Goal: Use online tool/utility: Utilize a website feature to perform a specific function

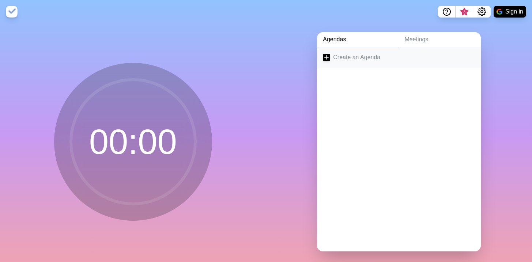
click at [327, 56] on icon at bounding box center [326, 57] width 7 height 7
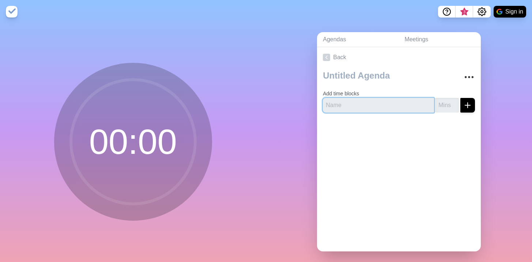
click at [343, 103] on input "text" at bounding box center [378, 105] width 111 height 15
type input "continue onboarding"
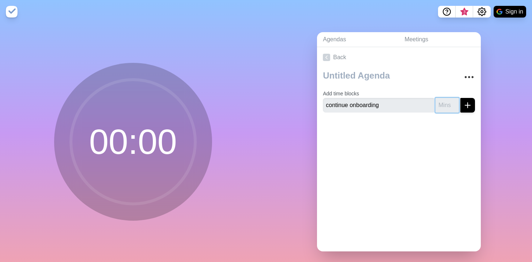
click at [446, 102] on input "number" at bounding box center [447, 105] width 23 height 15
type input "25"
click button "submit" at bounding box center [467, 105] width 15 height 15
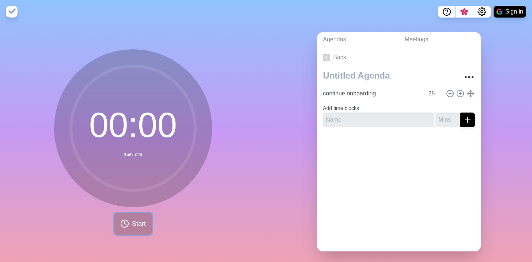
click at [127, 220] on button "Start" at bounding box center [132, 224] width 37 height 22
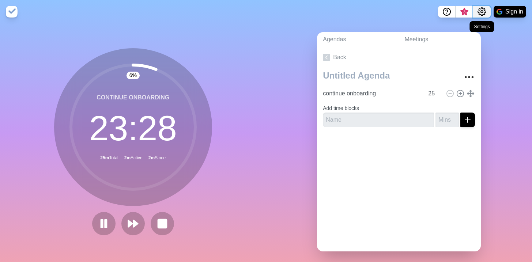
click at [483, 13] on icon "Settings" at bounding box center [482, 11] width 9 height 9
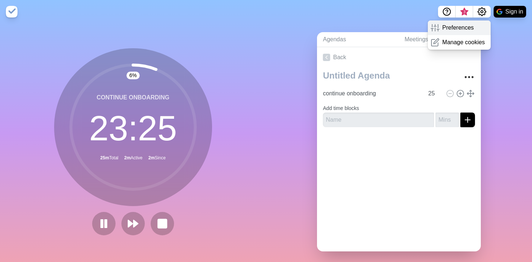
click at [463, 27] on p "Preferences" at bounding box center [457, 27] width 31 height 9
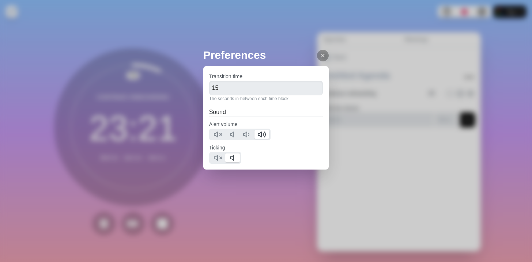
click at [321, 57] on icon at bounding box center [323, 56] width 6 height 6
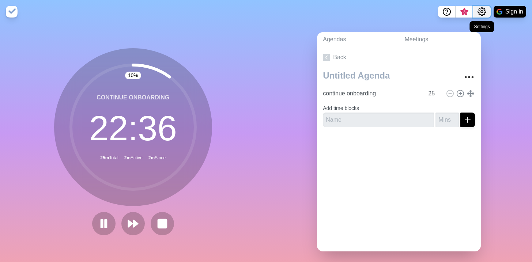
click at [484, 14] on icon "Settings" at bounding box center [482, 11] width 9 height 9
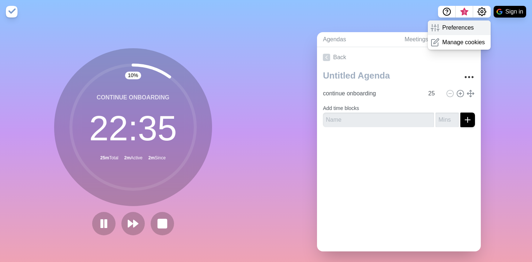
click at [464, 27] on p "Preferences" at bounding box center [457, 27] width 31 height 9
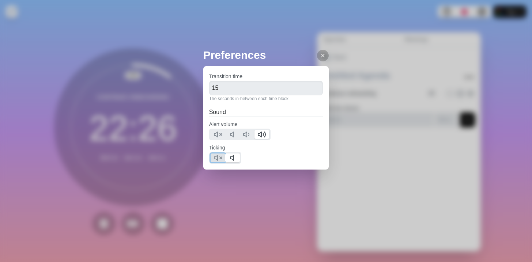
click at [218, 156] on polygon at bounding box center [215, 157] width 3 height 5
click at [249, 140] on div at bounding box center [239, 135] width 61 height 12
click at [251, 135] on icon at bounding box center [247, 134] width 9 height 9
click at [396, 78] on div "Preferences Transition time 15 The seconds in-between each time block Sound Ale…" at bounding box center [266, 131] width 532 height 262
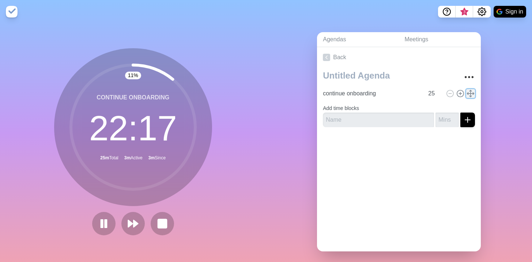
click at [470, 94] on icon at bounding box center [471, 94] width 8 height 8
click at [422, 45] on link "Meetings" at bounding box center [440, 39] width 82 height 15
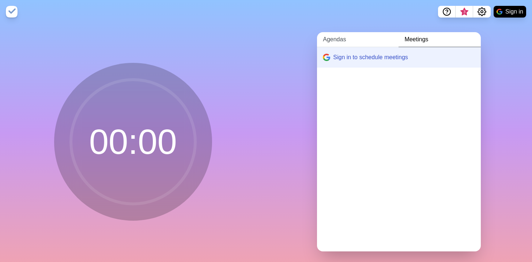
click at [339, 40] on link "Agendas" at bounding box center [358, 39] width 82 height 15
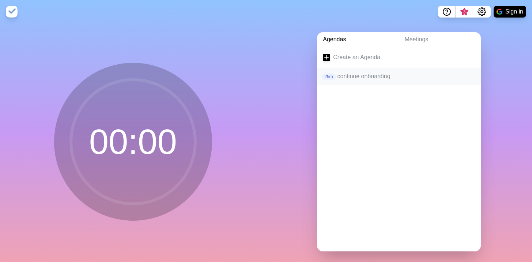
click at [353, 77] on p "continue onboarding" at bounding box center [407, 76] width 138 height 9
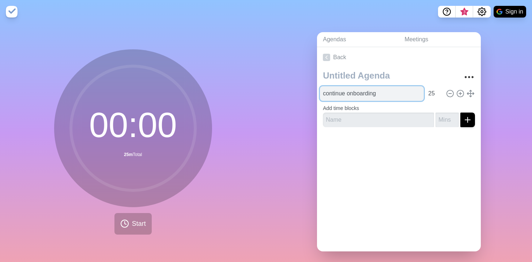
click at [370, 93] on input "continue onboarding" at bounding box center [372, 93] width 104 height 15
click at [398, 92] on input "continue onboarding" at bounding box center [372, 93] width 104 height 15
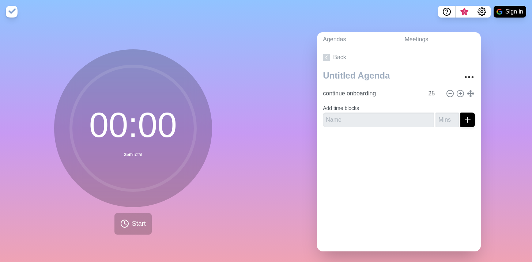
drag, startPoint x: 429, startPoint y: 164, endPoint x: 384, endPoint y: 141, distance: 51.0
click at [428, 164] on div "Back continue onboarding 25 Add time blocks" at bounding box center [399, 149] width 164 height 204
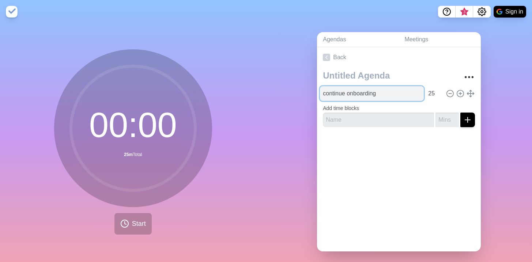
click at [363, 95] on input "continue onboarding" at bounding box center [372, 93] width 104 height 15
click at [390, 94] on input "continue onboarding" at bounding box center [372, 93] width 104 height 15
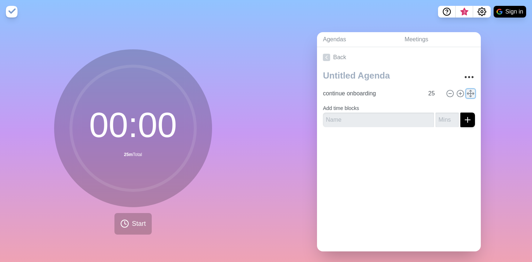
click at [471, 94] on icon at bounding box center [471, 94] width 8 height 8
click at [132, 225] on span "Start" at bounding box center [139, 224] width 14 height 10
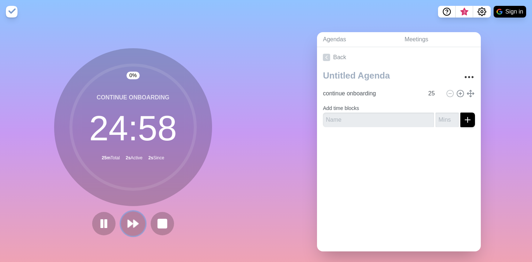
click at [132, 226] on icon at bounding box center [133, 224] width 12 height 12
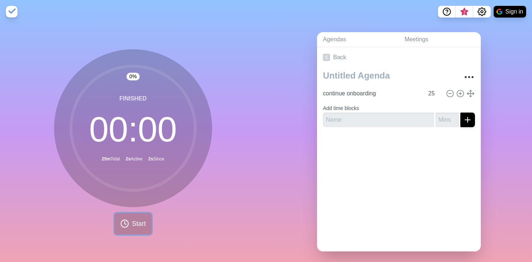
click at [132, 226] on span "Start" at bounding box center [139, 224] width 14 height 10
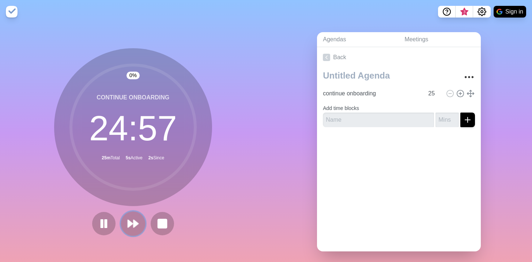
drag, startPoint x: 122, startPoint y: 225, endPoint x: 138, endPoint y: 220, distance: 16.1
click at [138, 220] on button at bounding box center [133, 223] width 25 height 25
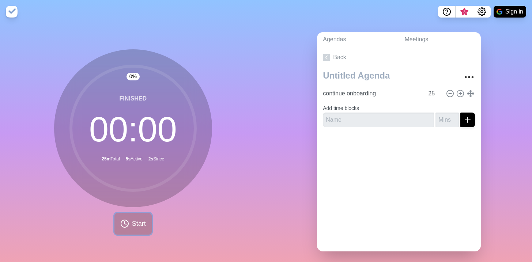
click at [139, 223] on span "Start" at bounding box center [139, 224] width 14 height 10
